Goal: Task Accomplishment & Management: Use online tool/utility

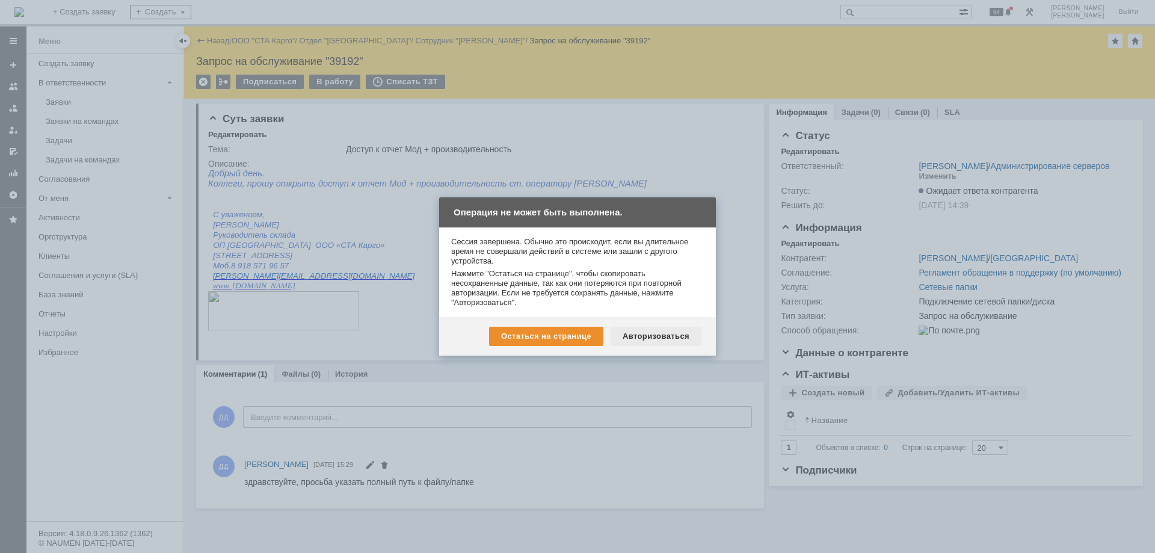
click at [649, 331] on div "Авторизоваться" at bounding box center [656, 336] width 91 height 19
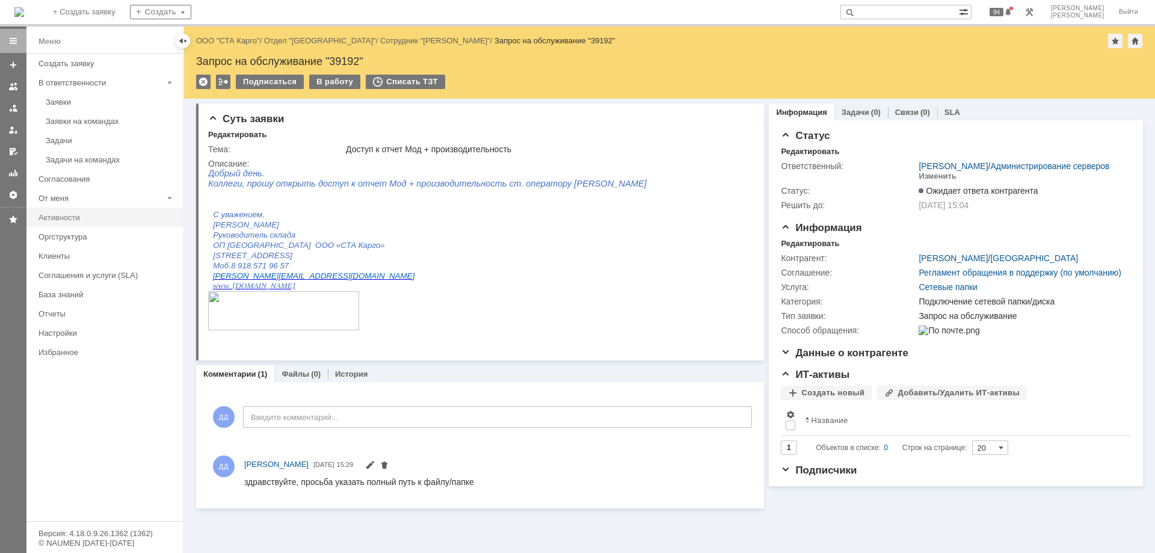
click at [61, 215] on div "Активности" at bounding box center [107, 217] width 137 height 9
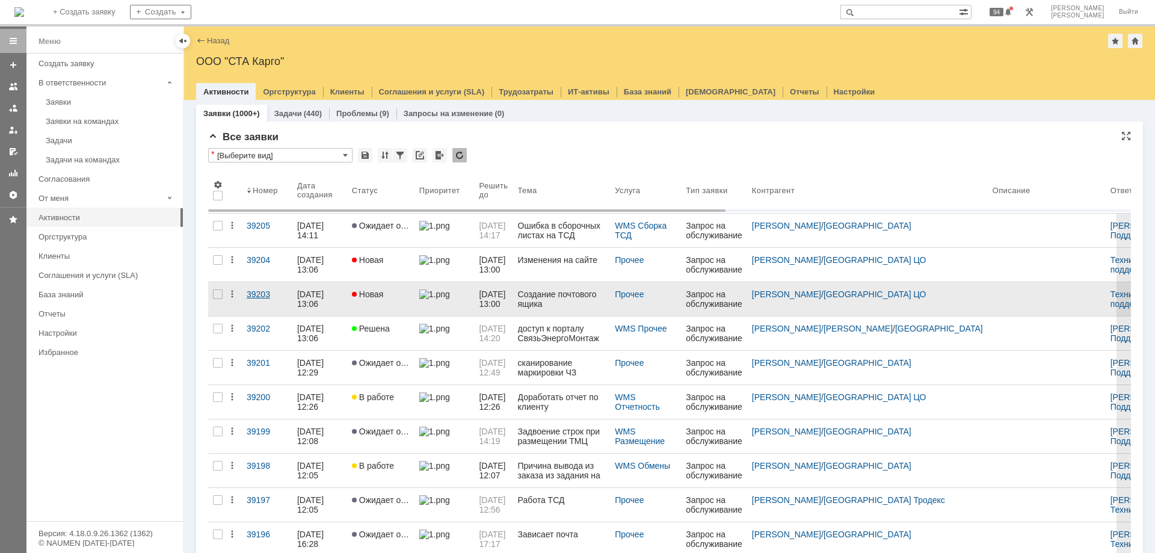
click at [260, 297] on div "39203" at bounding box center [267, 294] width 41 height 10
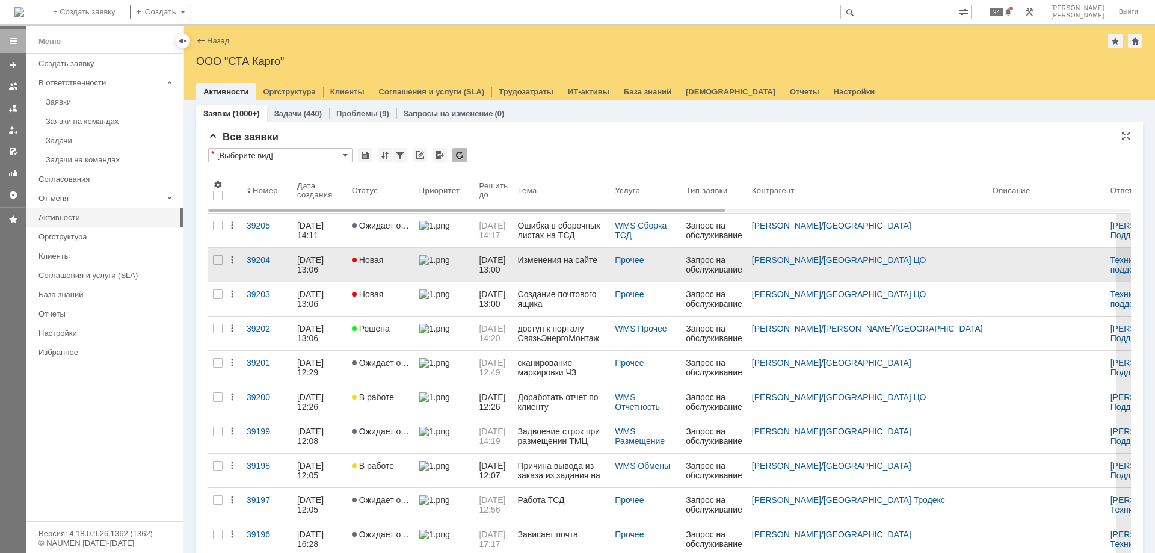
click at [256, 262] on div "39204" at bounding box center [267, 260] width 41 height 10
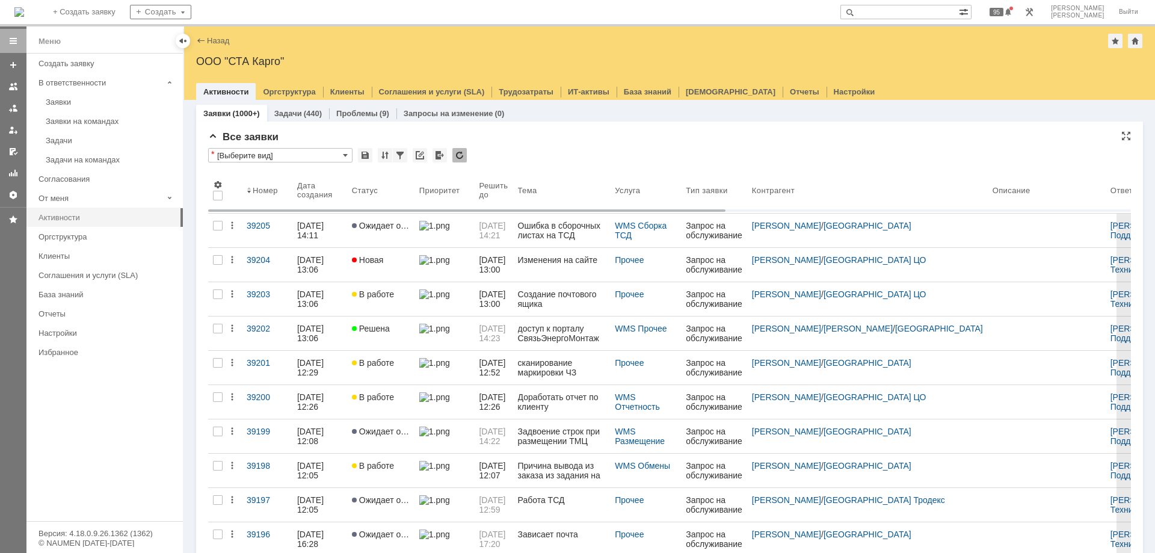
click at [62, 218] on div "Активности" at bounding box center [107, 217] width 137 height 9
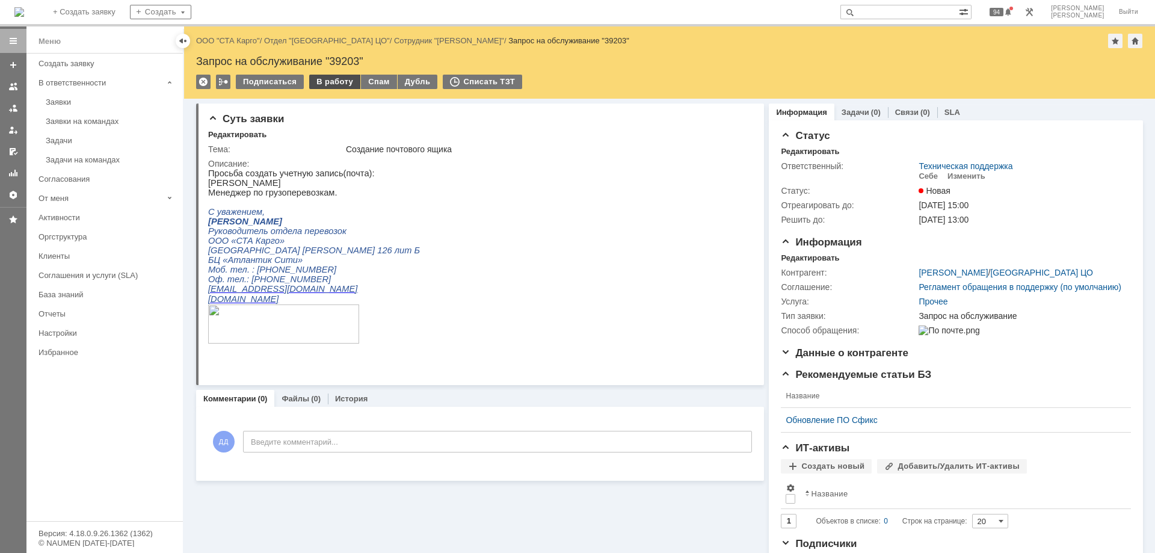
click at [336, 79] on div "В работу" at bounding box center [334, 82] width 51 height 14
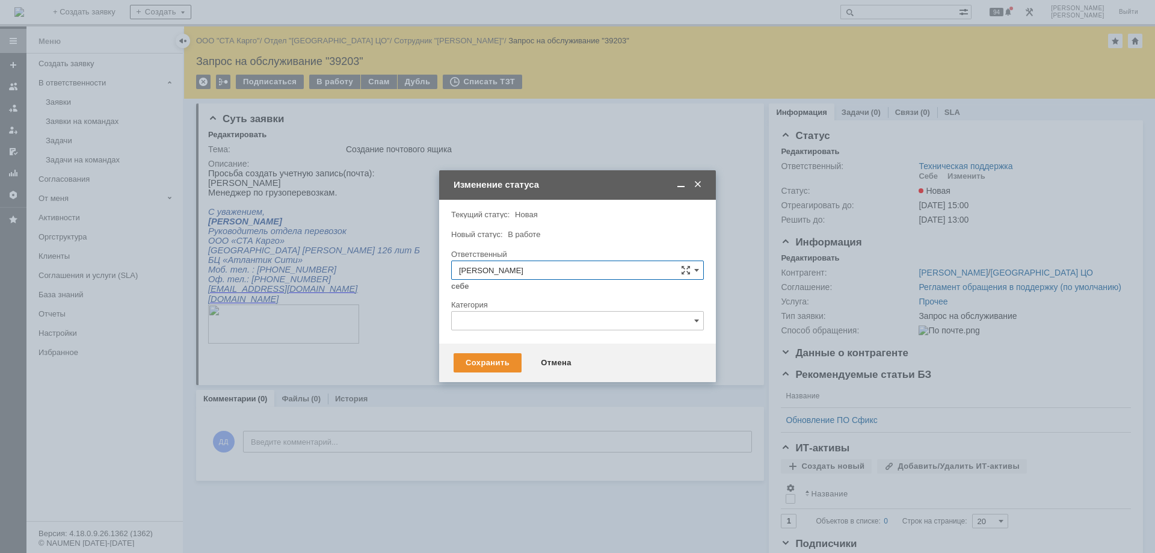
click at [478, 328] on input "text" at bounding box center [577, 320] width 253 height 19
click at [553, 431] on span "Создание учетной записи и/или настройка рабочего места" at bounding box center [577, 426] width 237 height 10
type input "Создание учетной записи и/или настройка рабочего места"
click at [493, 364] on div "Сохранить" at bounding box center [488, 362] width 68 height 19
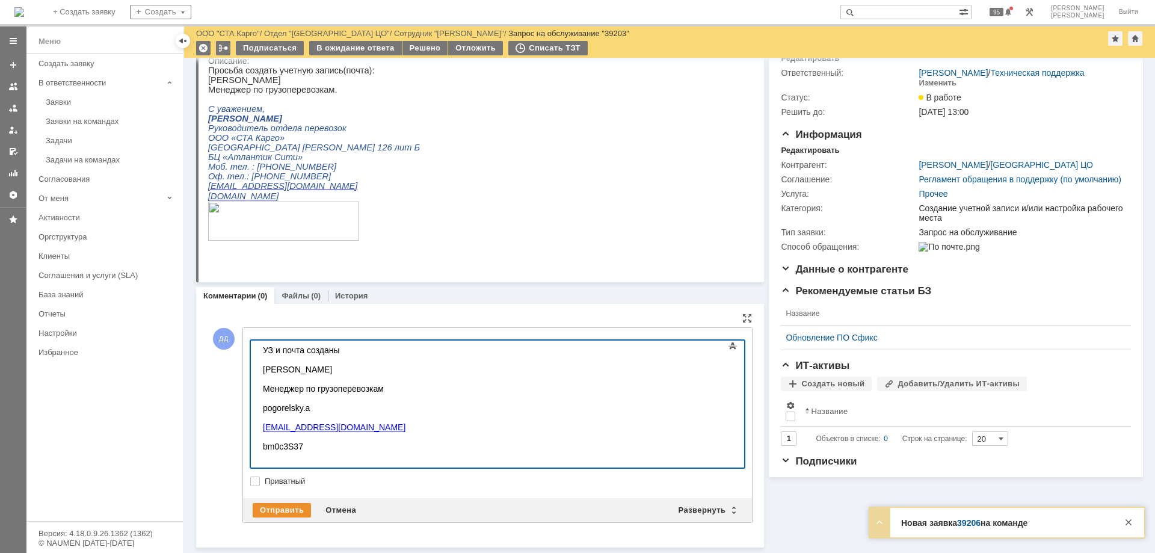
scroll to position [51, 0]
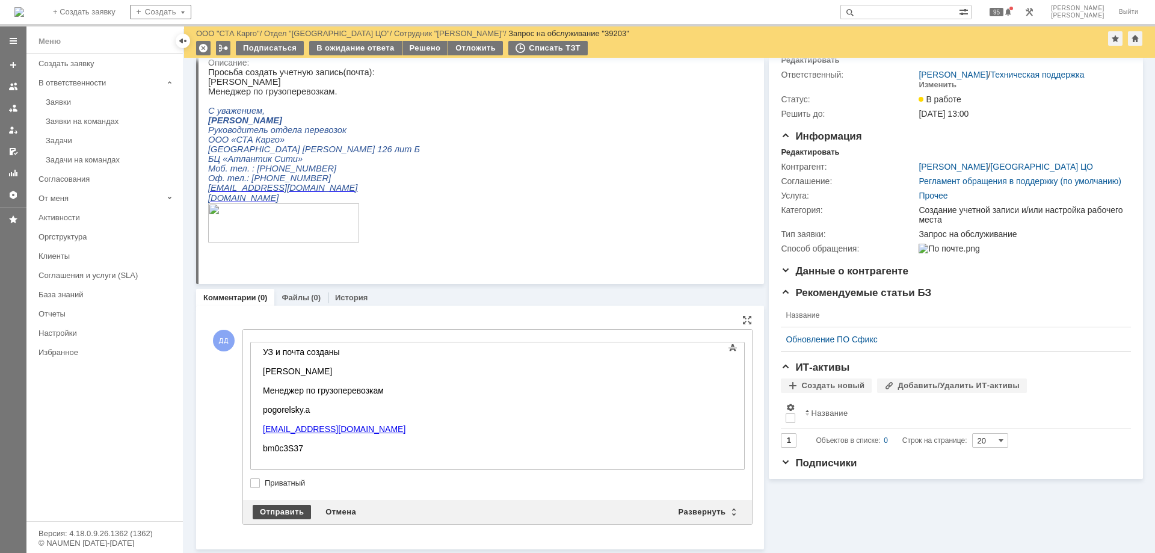
click at [289, 508] on div "Отправить" at bounding box center [282, 512] width 58 height 14
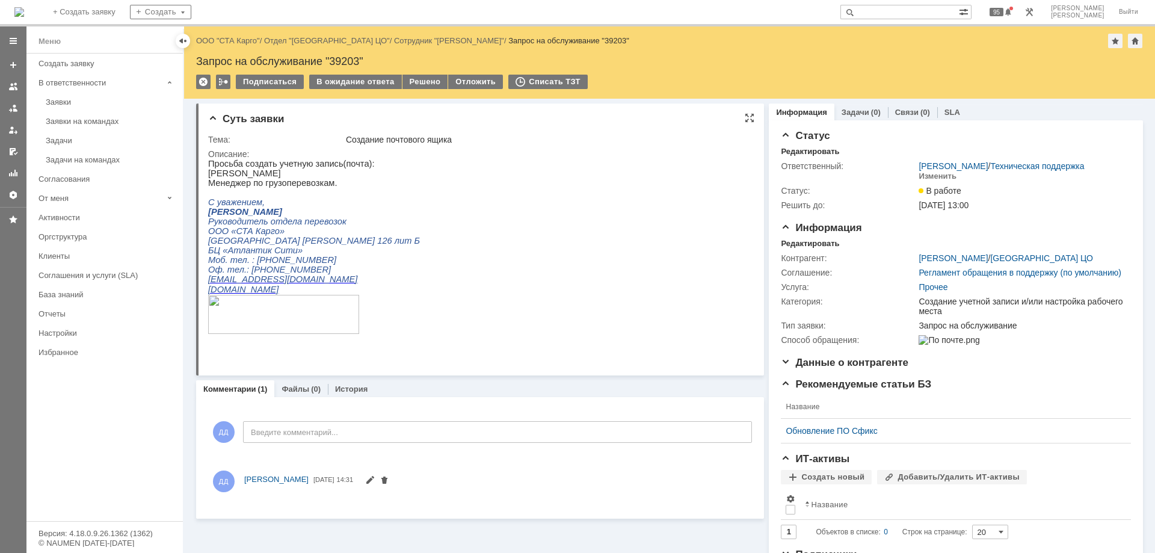
scroll to position [0, 0]
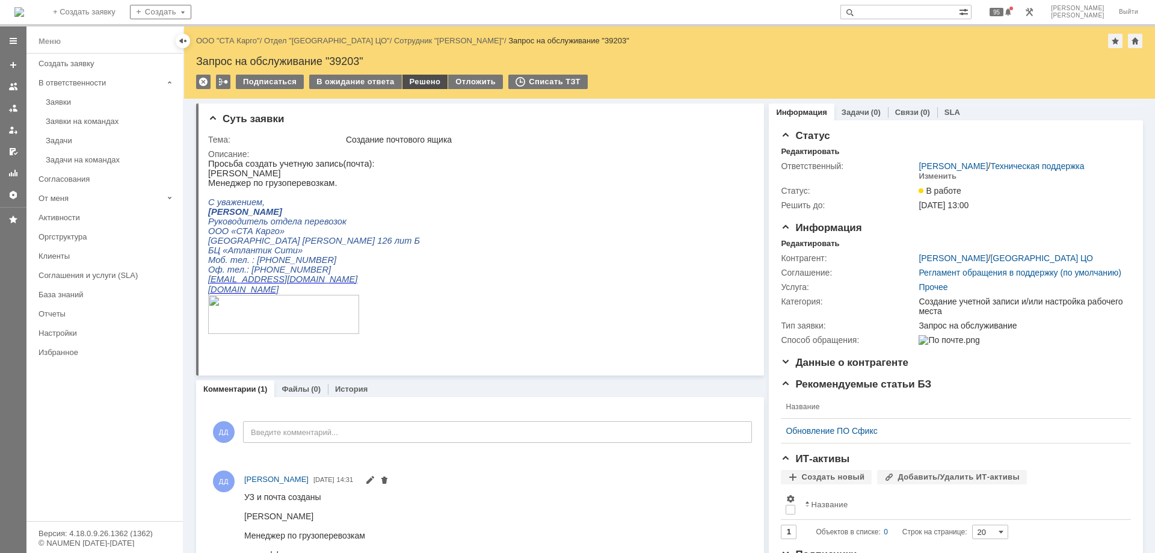
click at [418, 85] on div "Решено" at bounding box center [425, 82] width 46 height 14
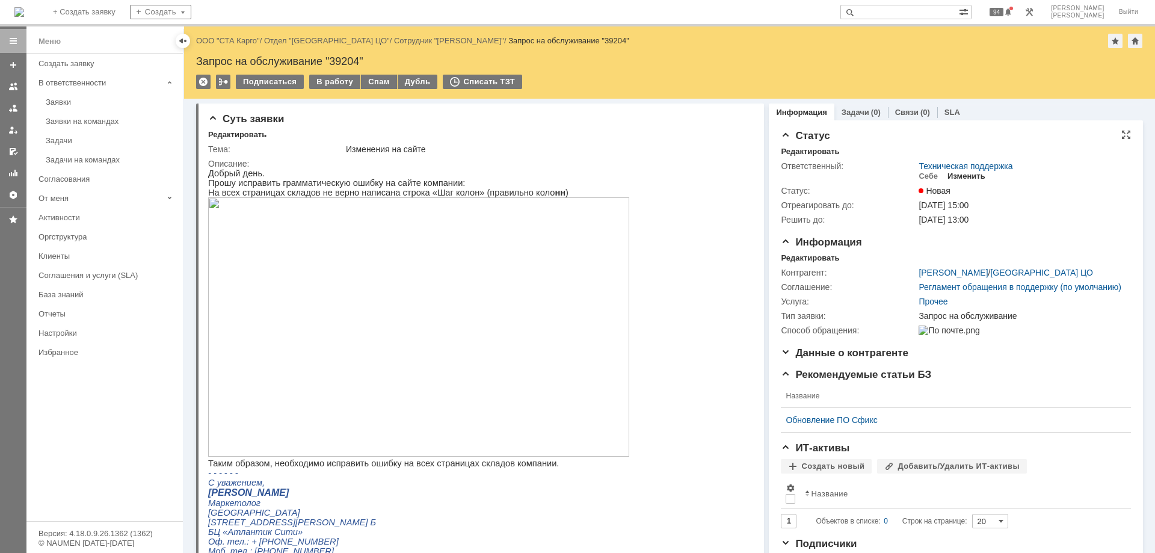
click at [952, 177] on div "Изменить" at bounding box center [967, 176] width 38 height 10
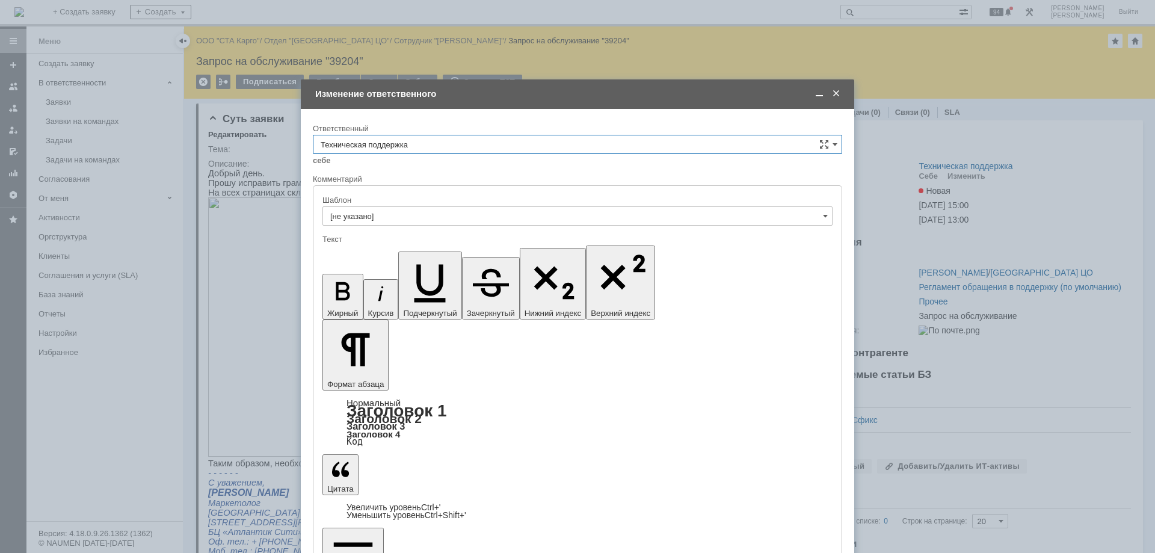
click at [454, 144] on input "Техническая поддержка" at bounding box center [577, 144] width 529 height 19
click at [407, 242] on span "Сараев Валентин" at bounding box center [578, 246] width 514 height 10
type input "Сараев Валентин"
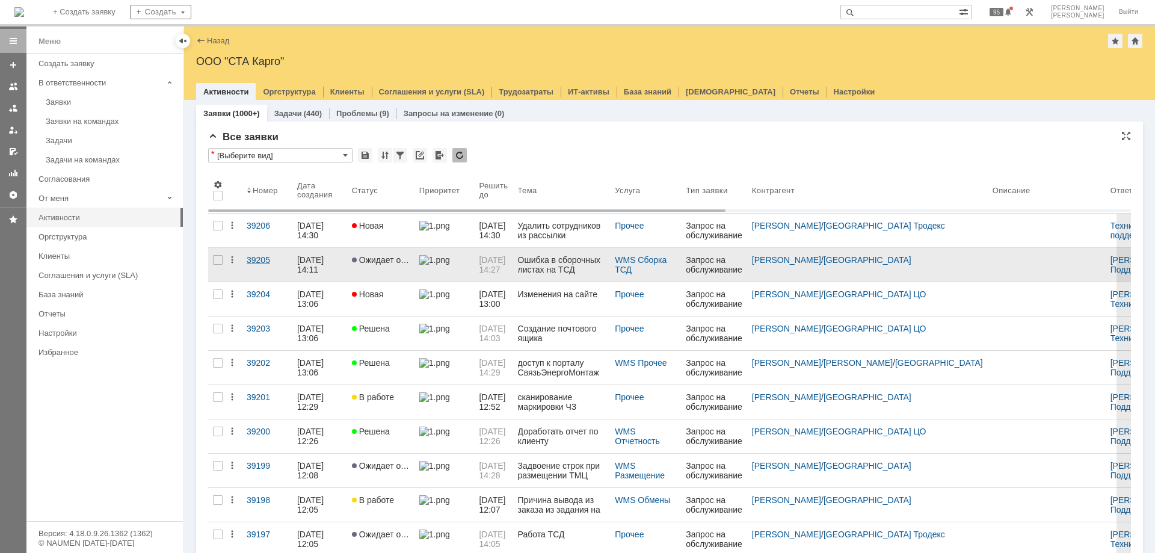
click at [262, 226] on div "39206" at bounding box center [267, 226] width 41 height 10
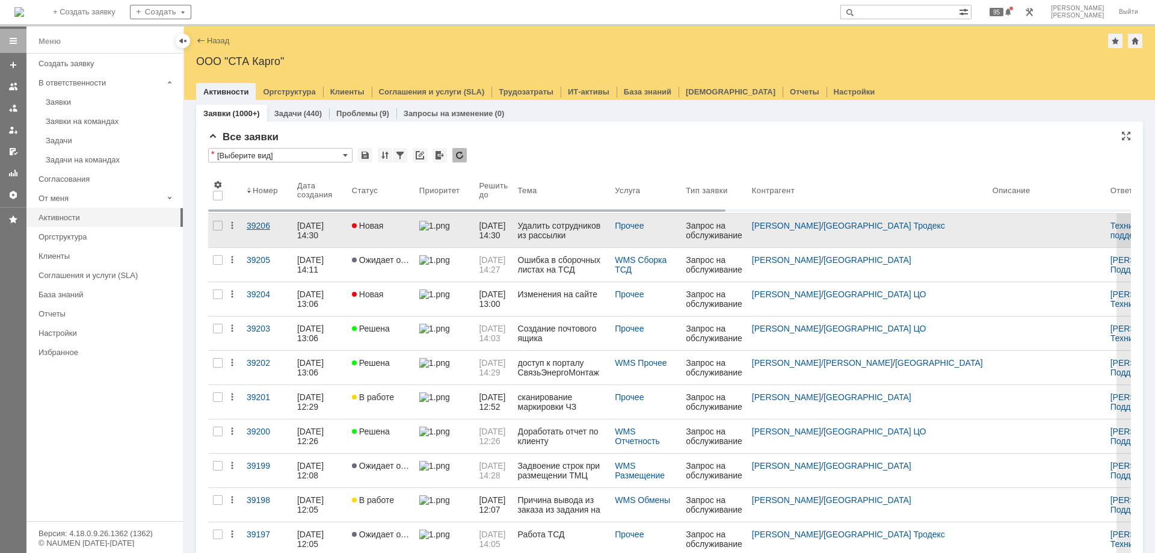
click at [260, 223] on div "39206" at bounding box center [267, 226] width 41 height 10
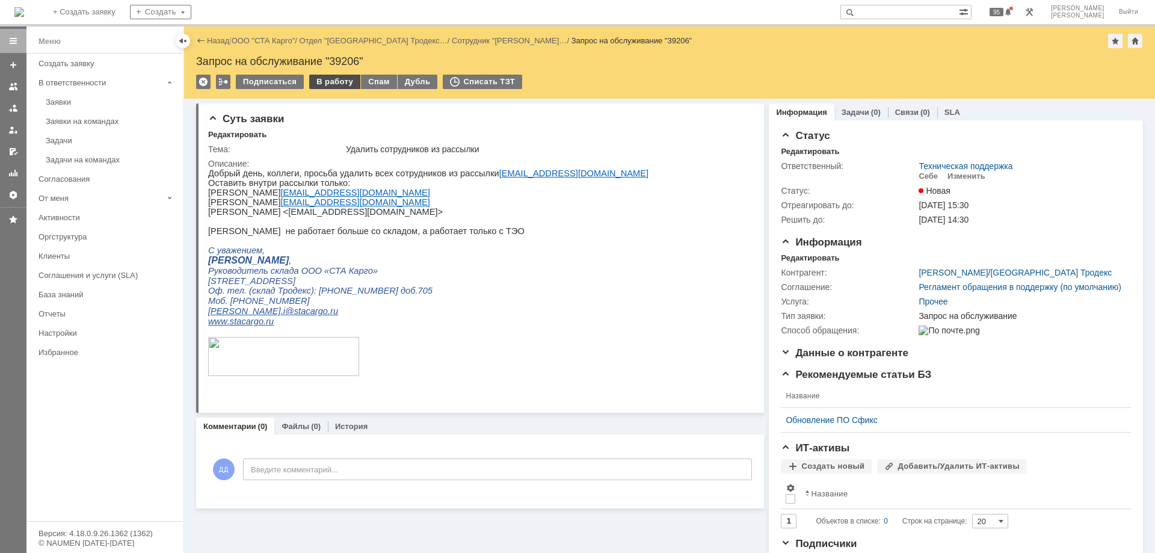
click at [337, 82] on div "В работу" at bounding box center [334, 82] width 51 height 14
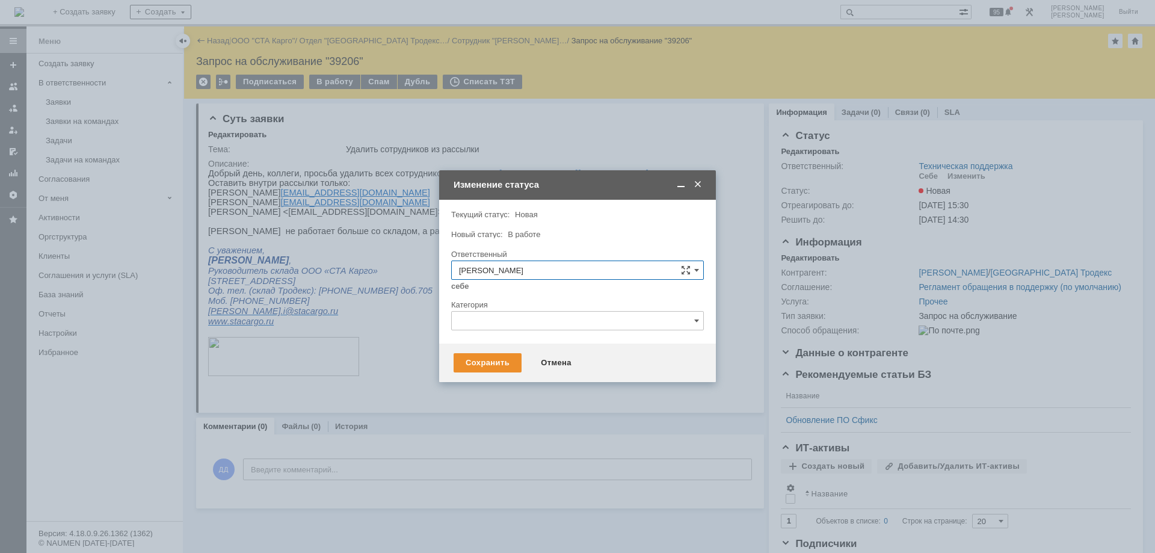
click at [508, 322] on input "text" at bounding box center [577, 320] width 253 height 19
click at [545, 407] on span "Группы Рассылки" at bounding box center [577, 403] width 237 height 10
type input "Группы Рассылки"
click at [475, 356] on div "Сохранить" at bounding box center [488, 362] width 68 height 19
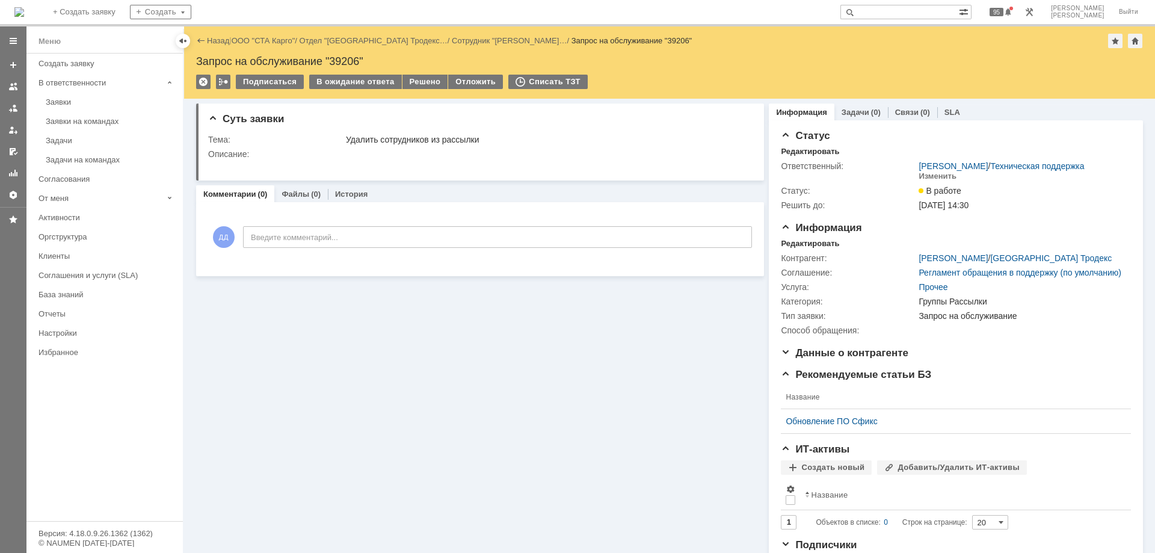
scroll to position [0, 0]
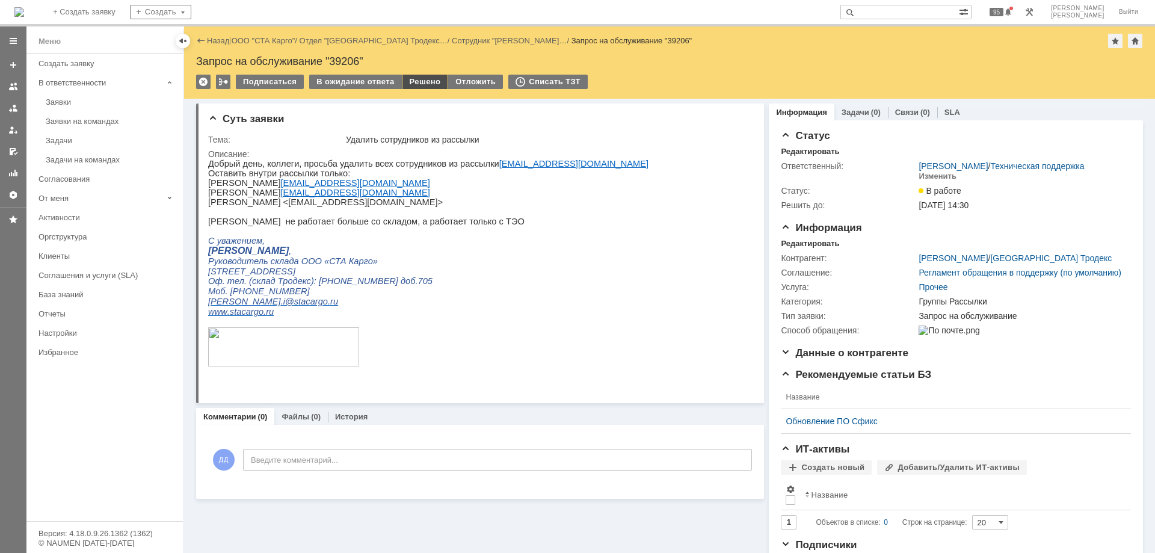
click at [416, 79] on div "Решено" at bounding box center [425, 82] width 46 height 14
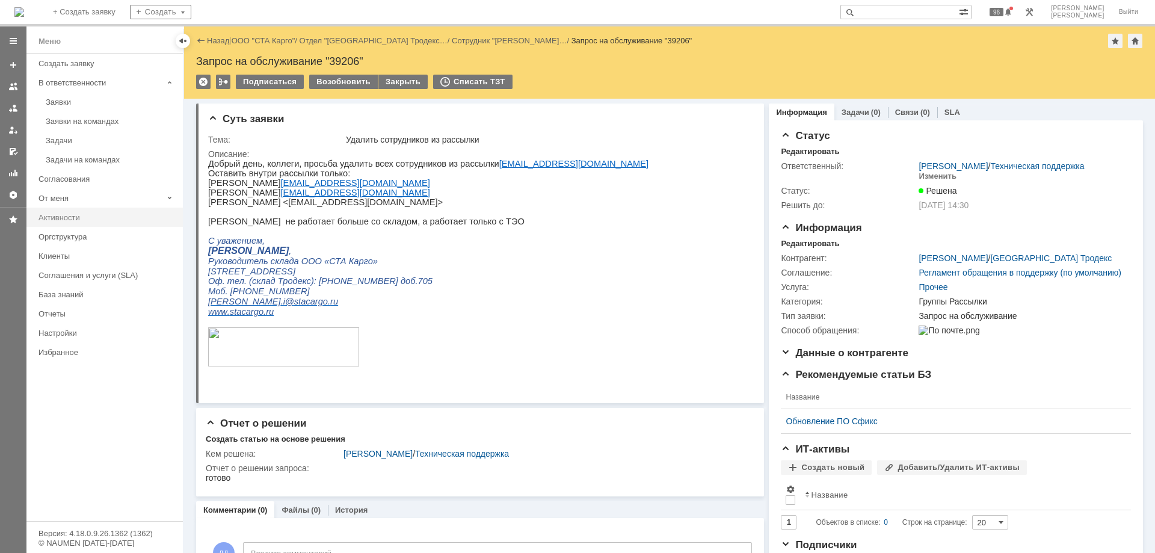
click at [77, 222] on link "Активности" at bounding box center [107, 217] width 147 height 19
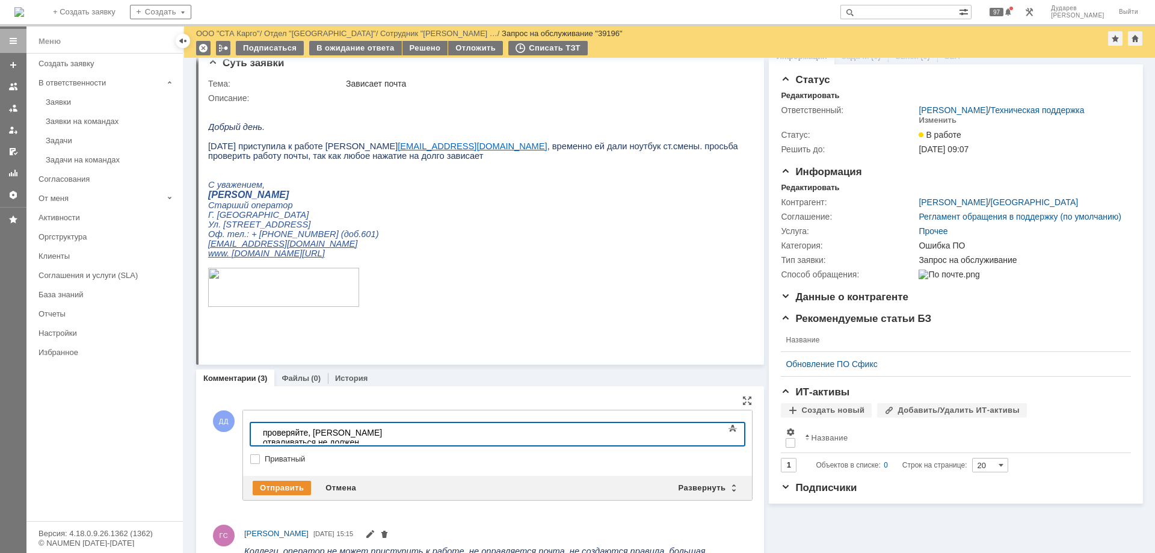
click at [267, 479] on div "Отправить Отмена Развернуть Свернуть" at bounding box center [497, 488] width 509 height 24
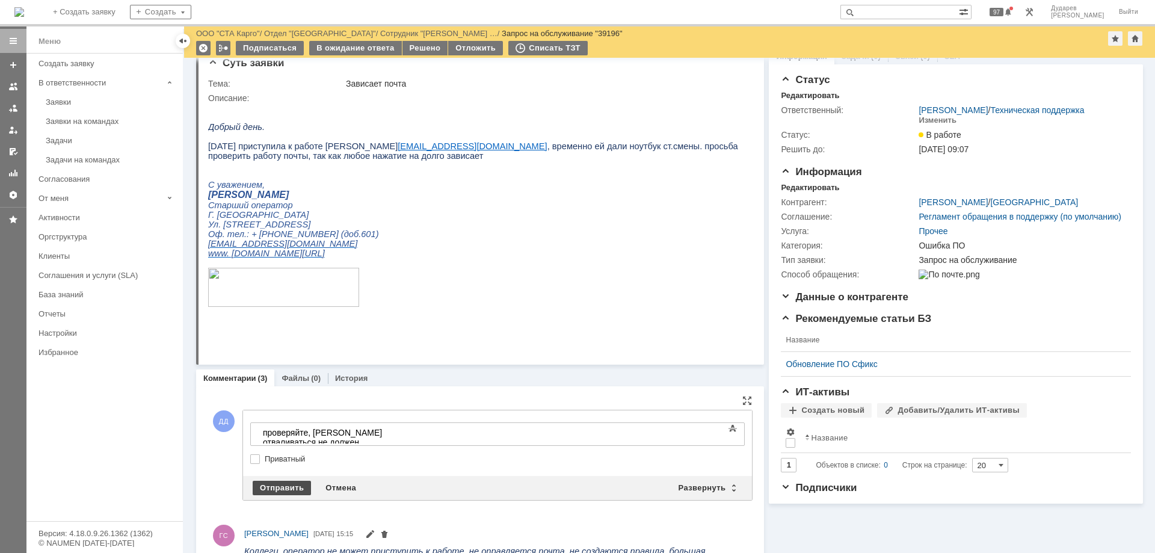
click at [280, 488] on div "Отправить" at bounding box center [282, 488] width 58 height 14
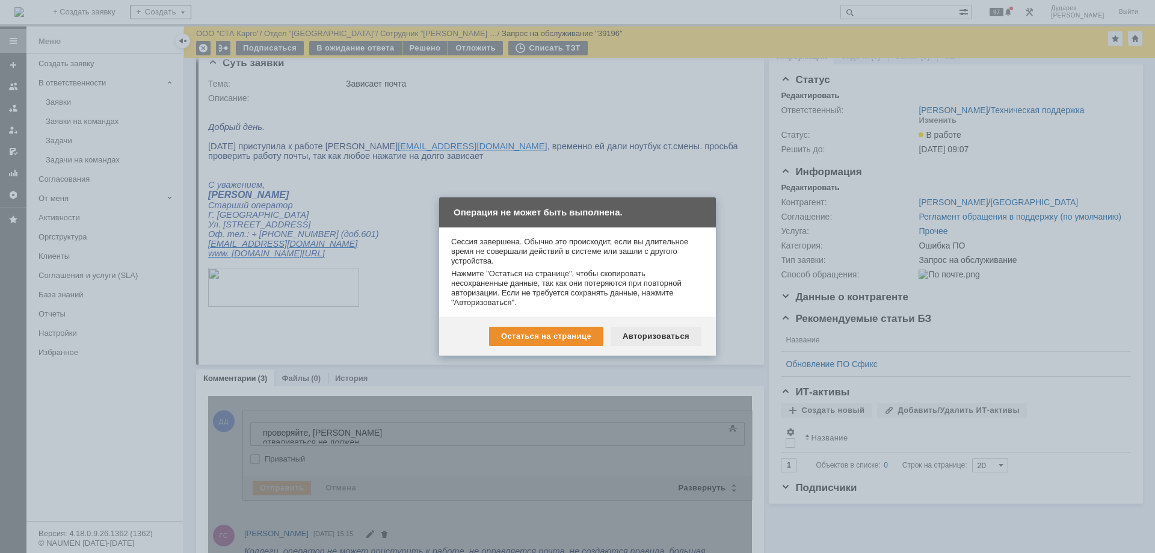
click at [653, 337] on div "Авторизоваться" at bounding box center [656, 336] width 91 height 19
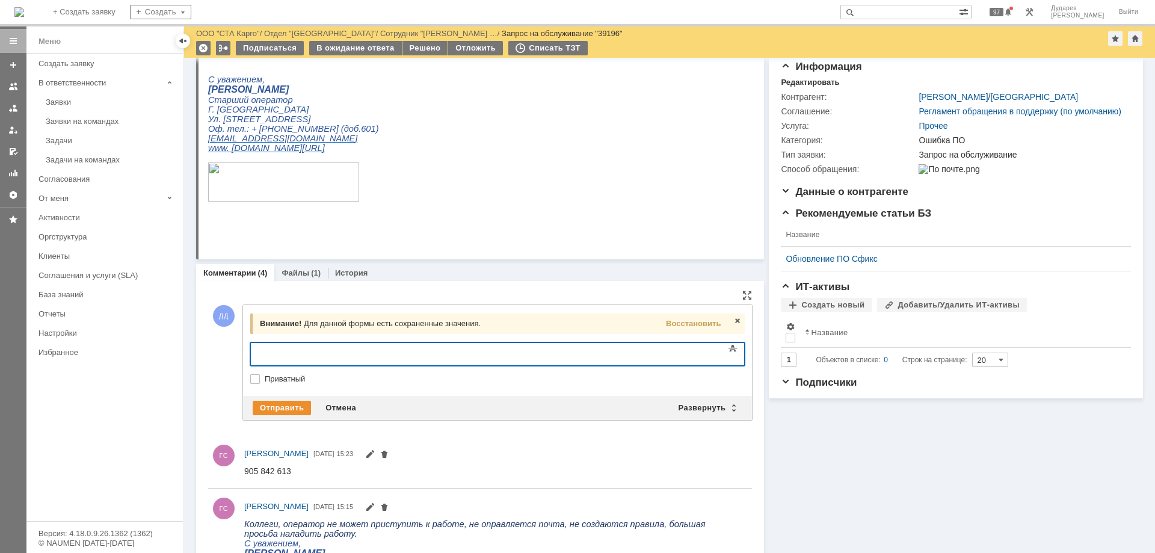
click at [365, 356] on div at bounding box center [348, 353] width 171 height 10
click at [685, 317] on div "Восстановить" at bounding box center [694, 324] width 60 height 16
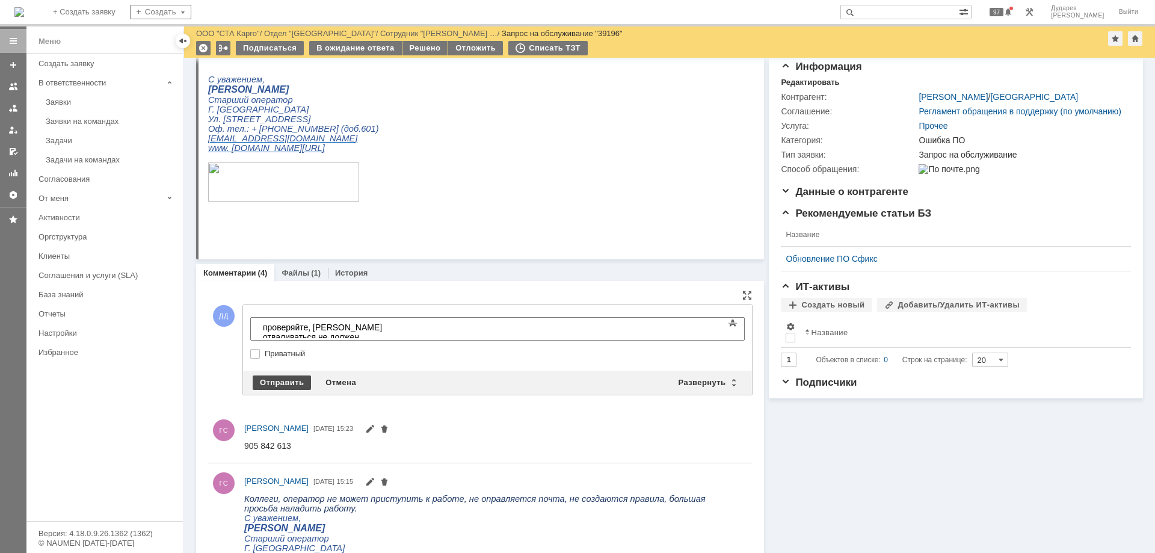
click at [274, 386] on div "Отправить" at bounding box center [282, 382] width 58 height 14
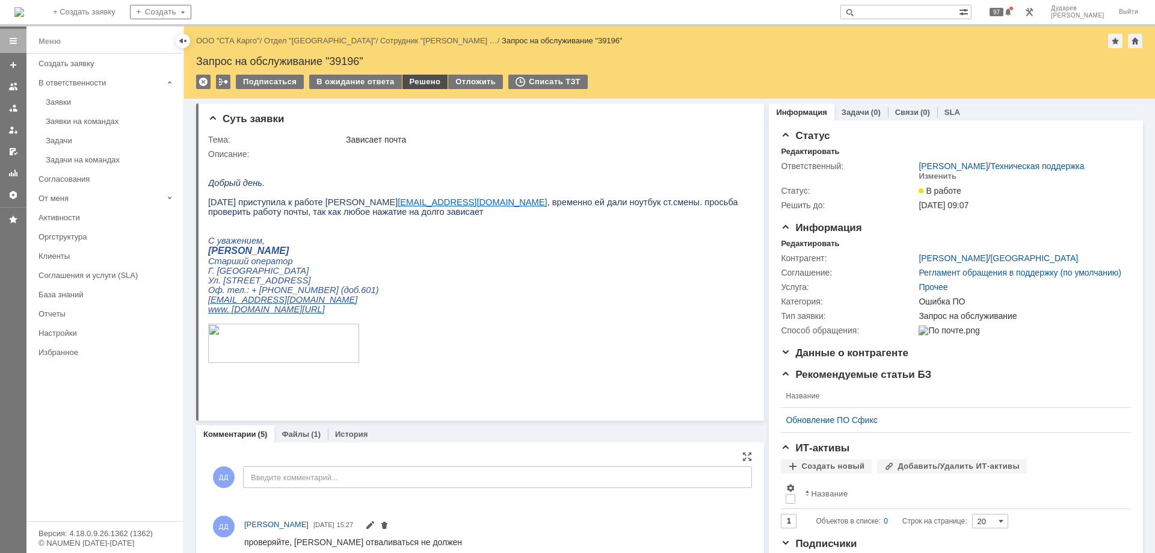
click at [428, 82] on div "Решено" at bounding box center [425, 82] width 46 height 14
